Goal: Find specific page/section: Find specific page/section

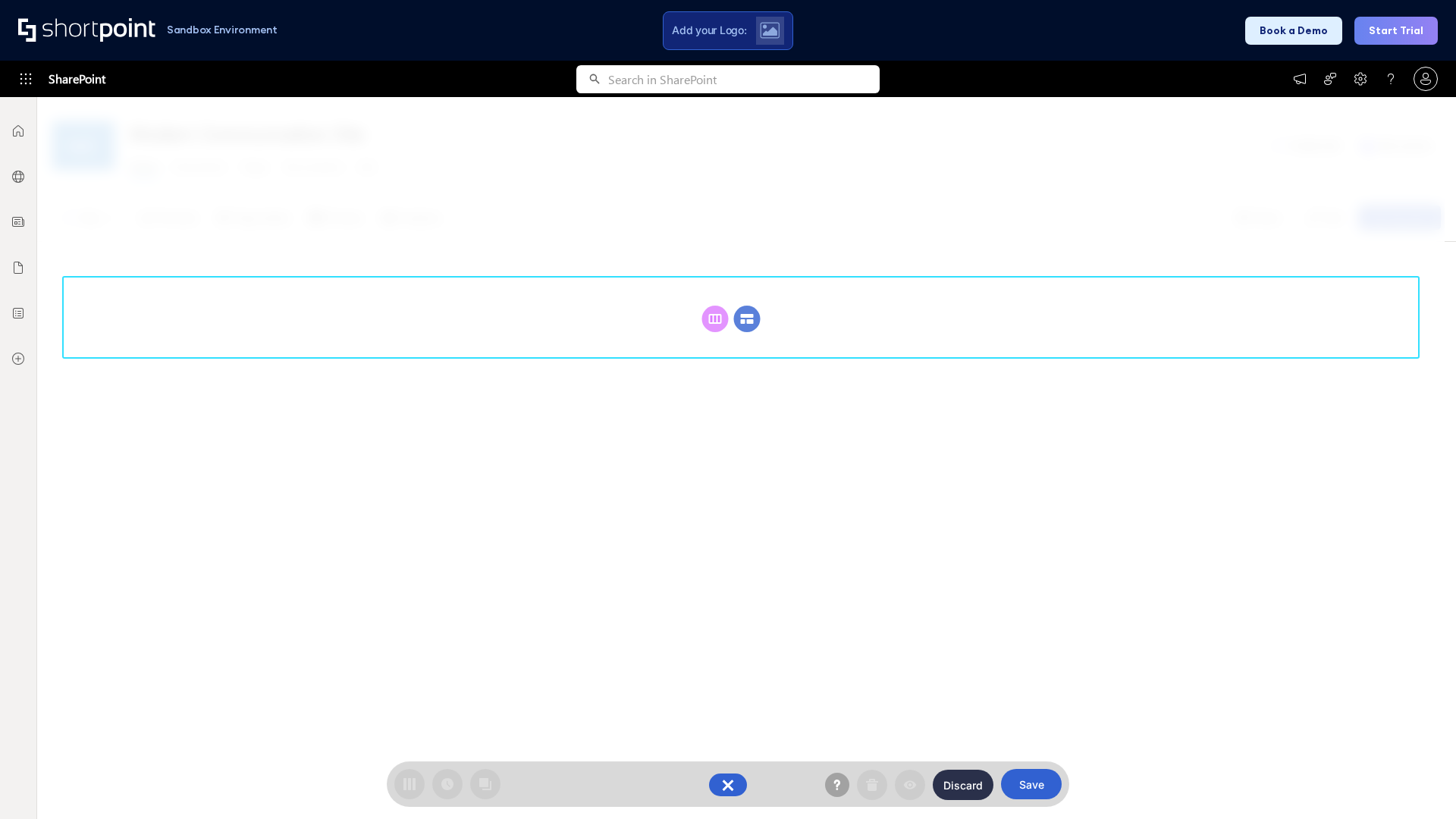
click at [746, 319] on circle at bounding box center [747, 319] width 26 height 26
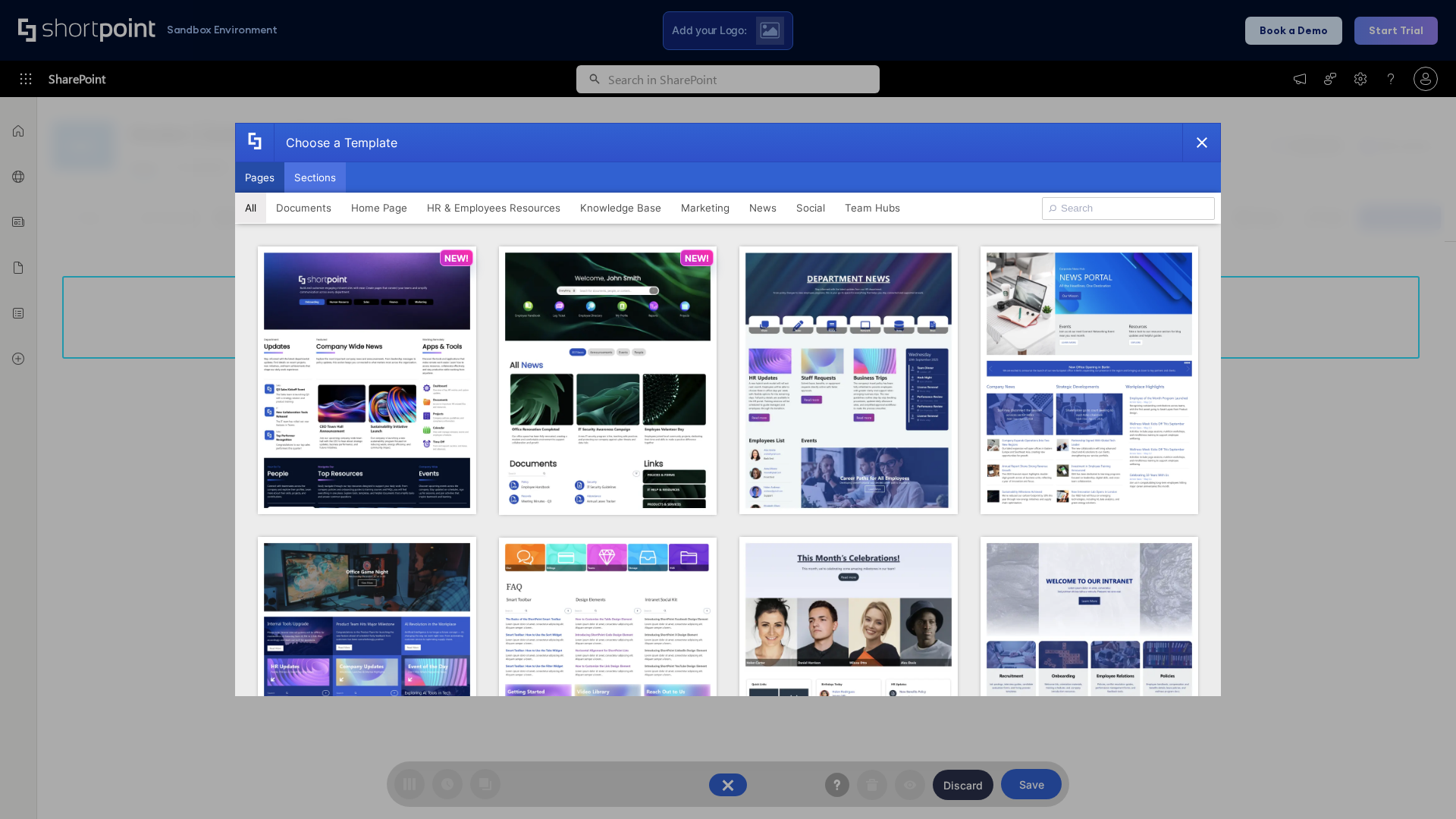
click at [314, 177] on button "Sections" at bounding box center [315, 177] width 61 height 31
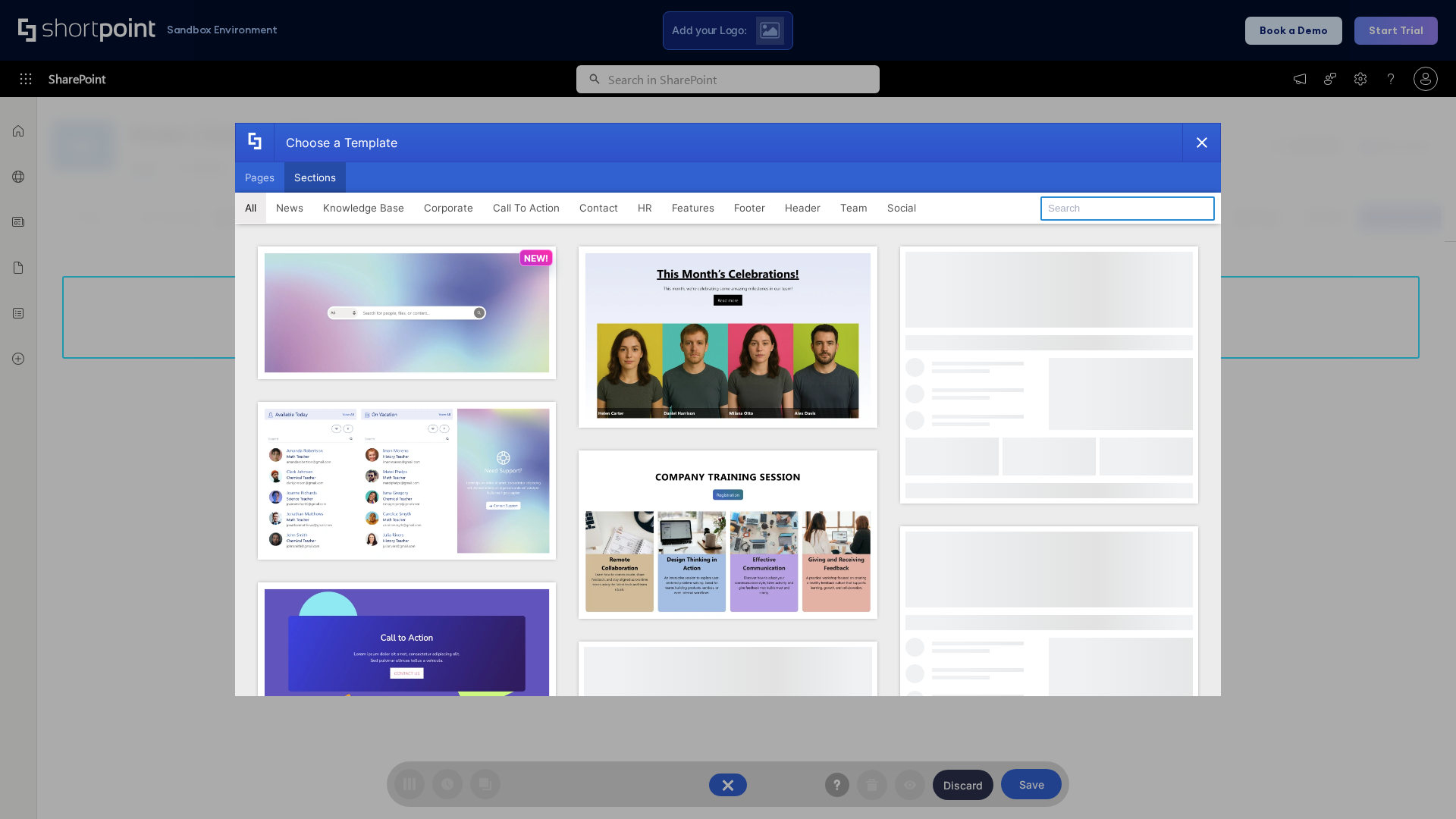
type input "Company Policy"
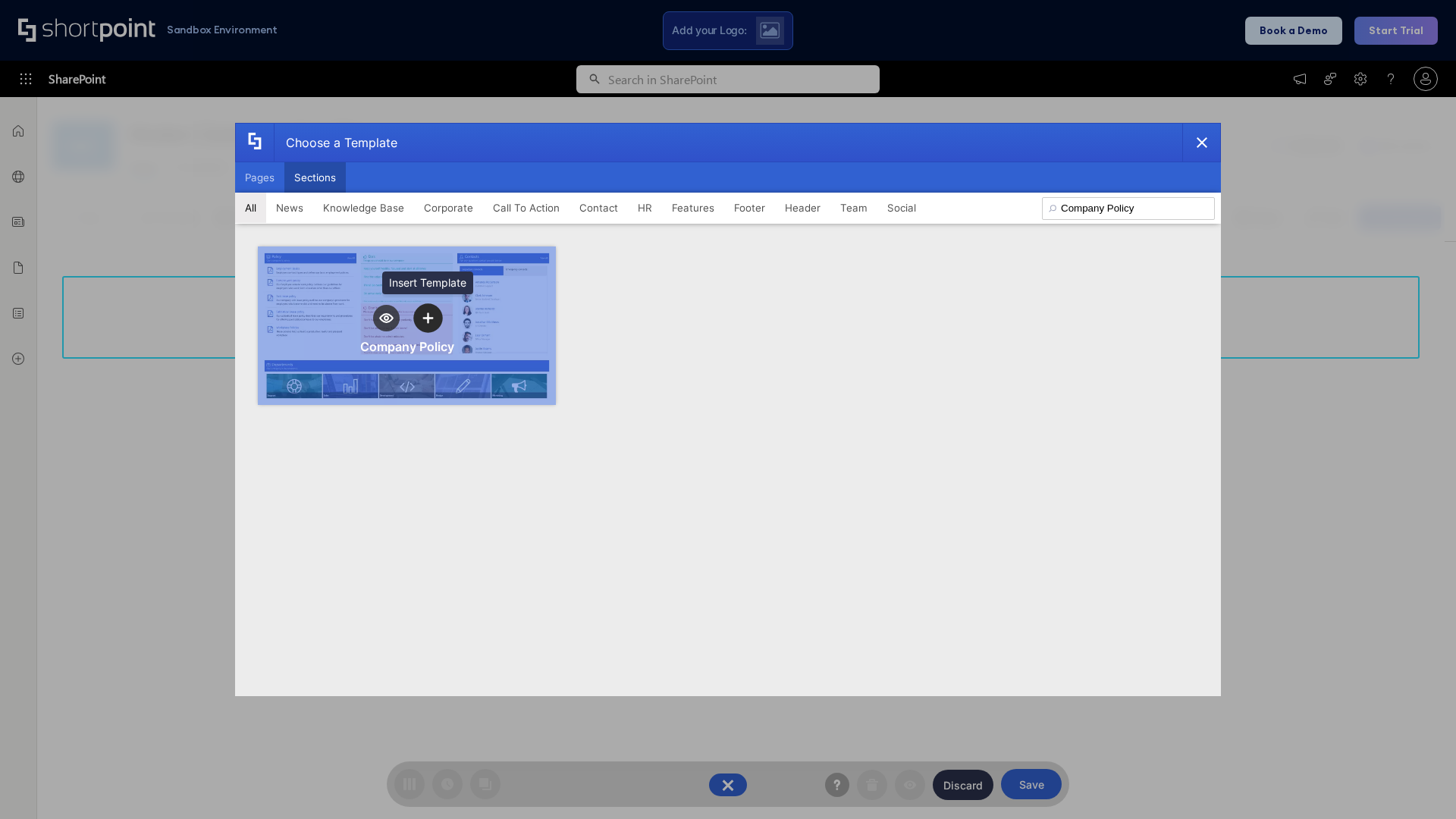
click at [428, 318] on icon "template selector" at bounding box center [428, 318] width 10 height 10
